Goal: Check status

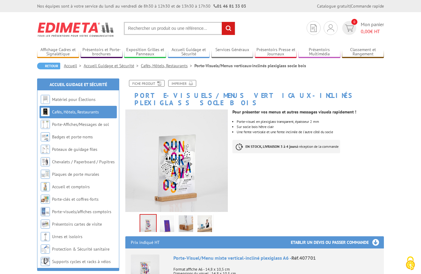
click at [319, 24] on div "Je me connecte Nouveau client ? Inscrivez-vous 0 Mon panier 0,00 € HT" at bounding box center [345, 28] width 80 height 14
click at [329, 28] on img at bounding box center [330, 27] width 7 height 7
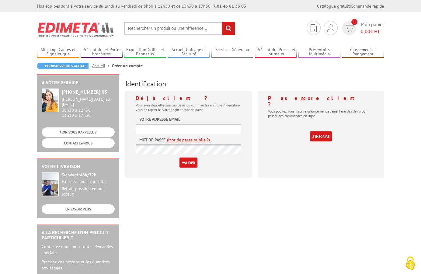
type input "[EMAIL_ADDRESS][DOMAIN_NAME]"
click at [189, 164] on input "Valider" at bounding box center [188, 163] width 18 height 10
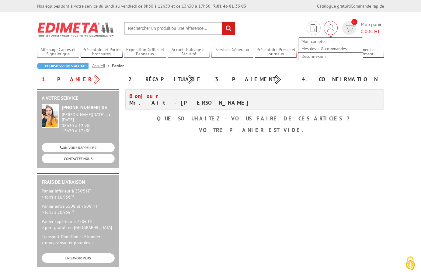
click at [326, 30] on div "Mon compte Mes devis & commandes Déconnexion" at bounding box center [331, 28] width 14 height 14
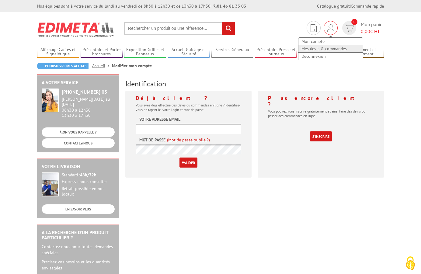
type input "aaithocine@sintyl.ch"
click at [326, 46] on link "Mes devis & commandes" at bounding box center [330, 48] width 64 height 7
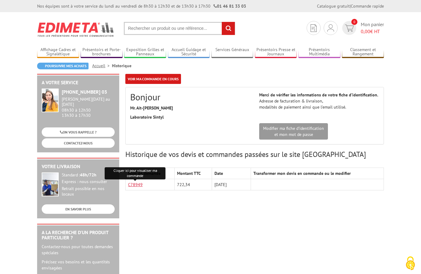
click at [133, 184] on link "C78949" at bounding box center [135, 184] width 15 height 5
click at [185, 162] on div "Voir ma commande en cours Bonjour Mr. Ait-[PERSON_NAME] Laboratoire Sintyl Adre…" at bounding box center [254, 137] width 265 height 126
